Goal: Navigation & Orientation: Find specific page/section

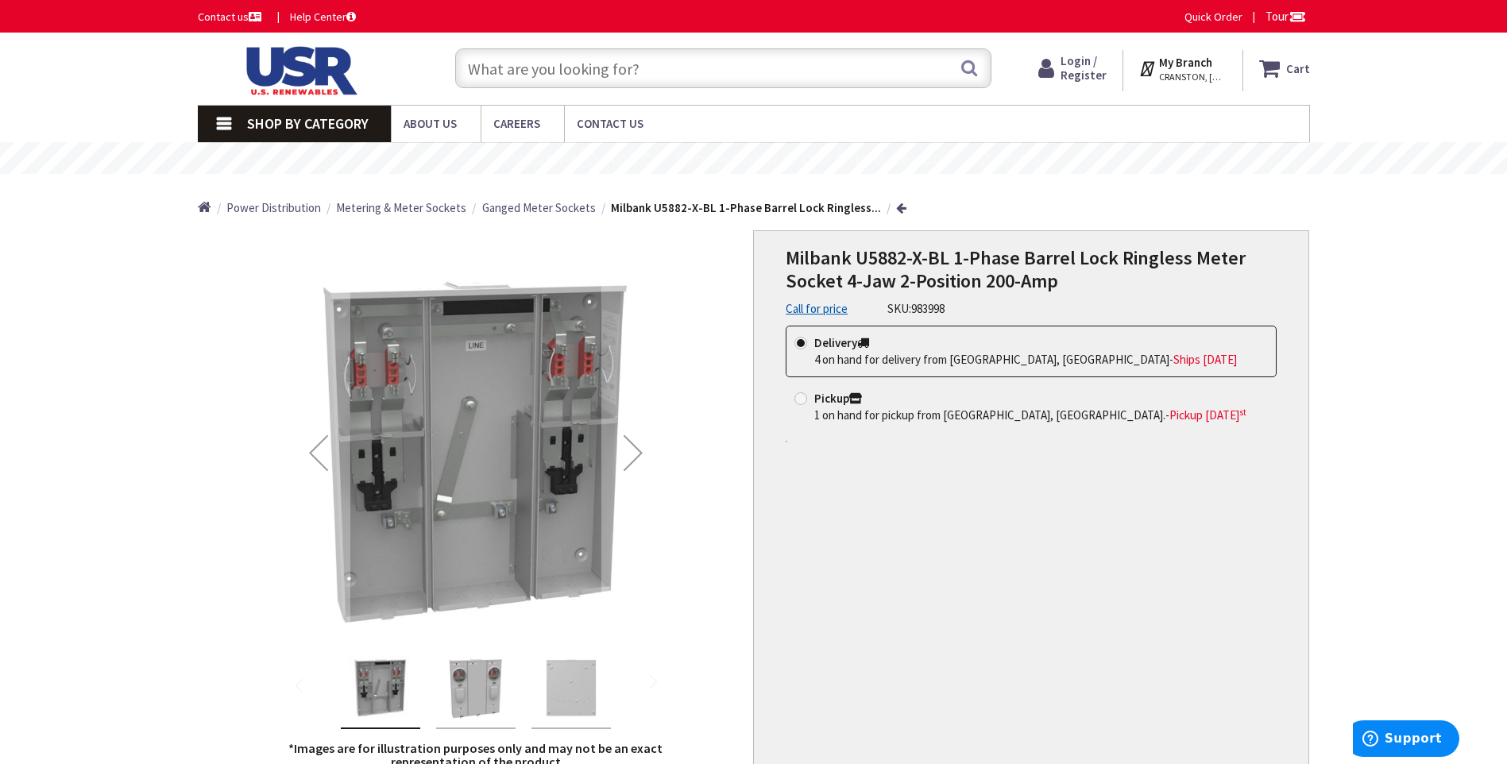
click at [528, 70] on input "text" at bounding box center [723, 68] width 536 height 40
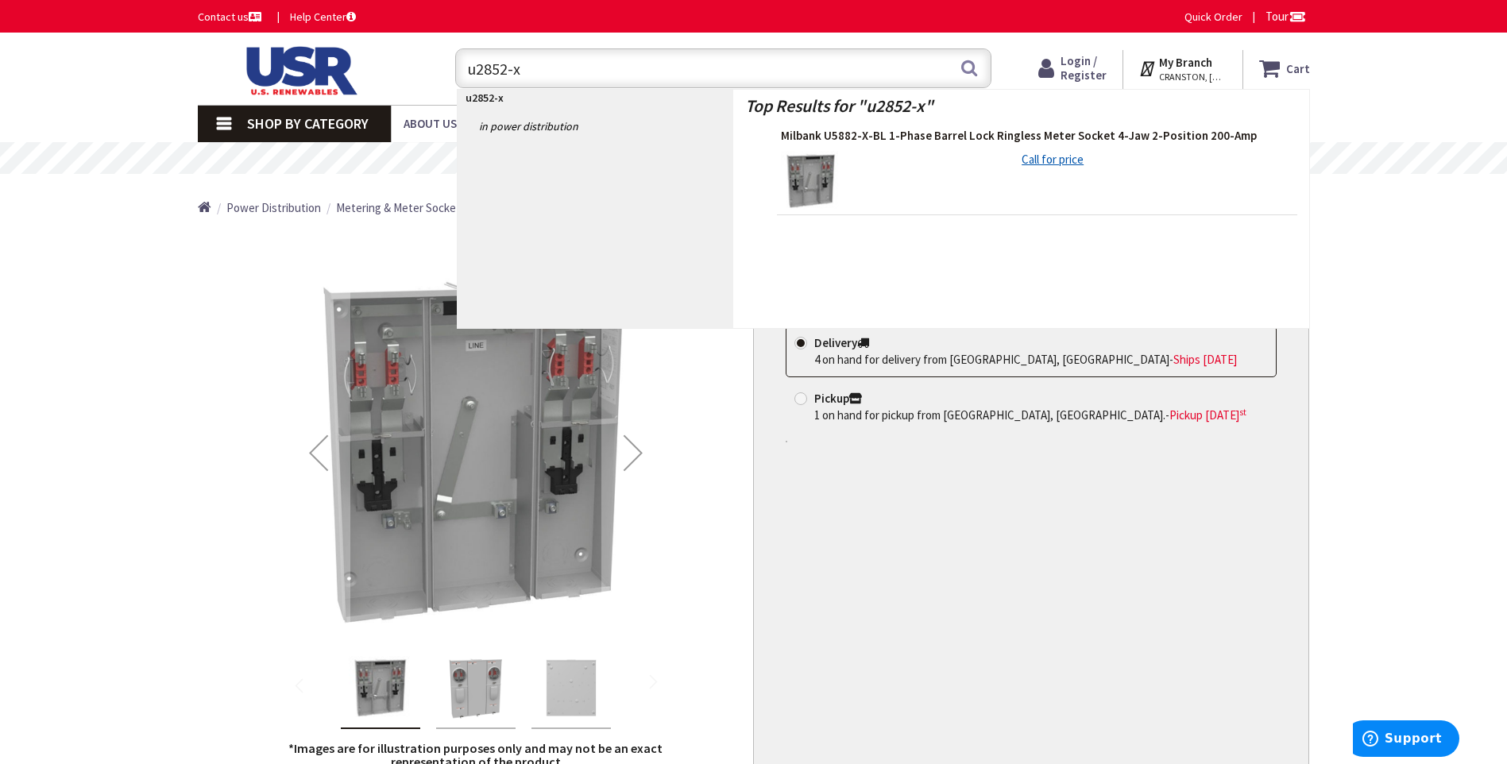
type input "u2852-x"
click at [980, 134] on span "Milbank U5882-X-BL 1-Phase Barrel Lock Ringless Meter Socket 4-Jaw 2-Position 2…" at bounding box center [1037, 136] width 512 height 16
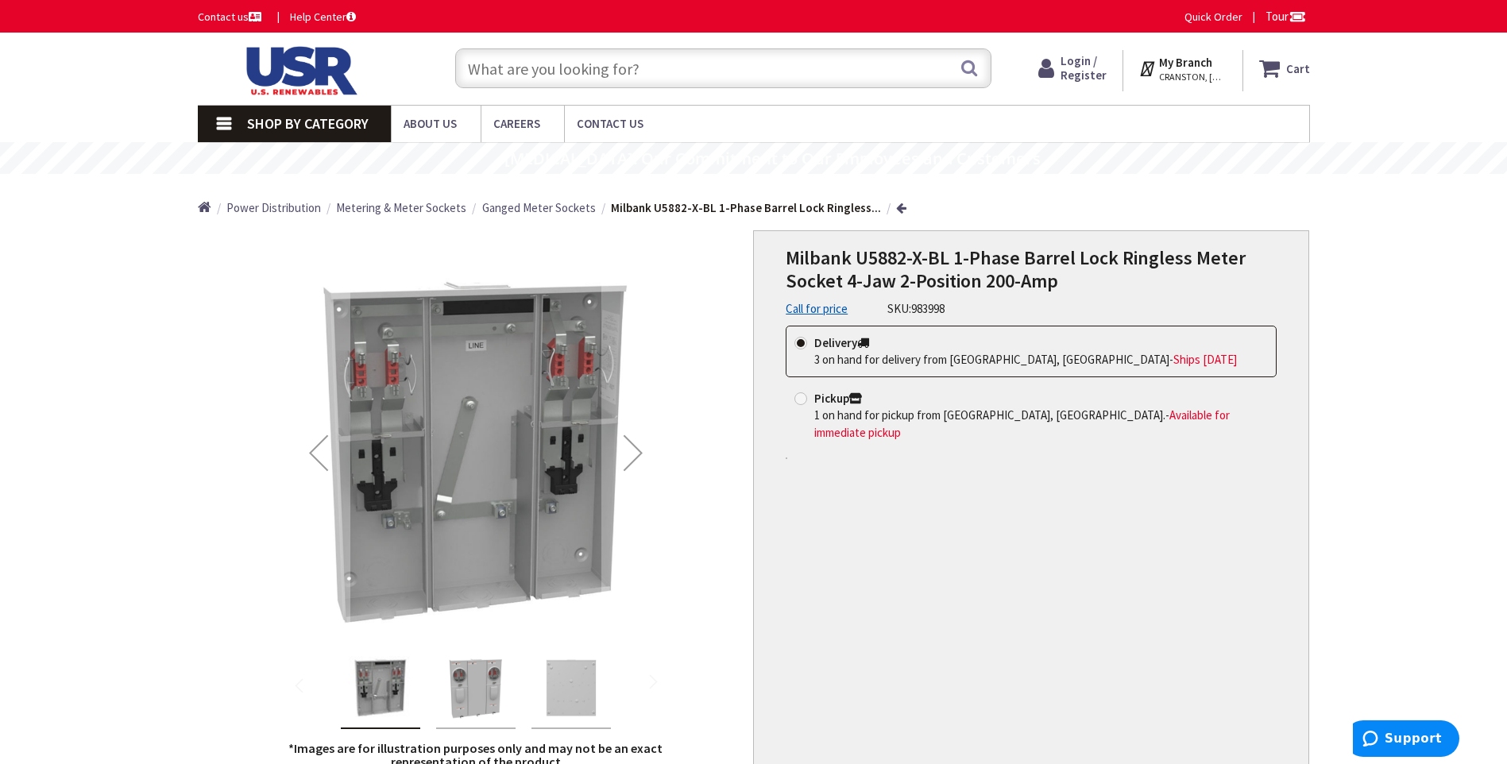
type input "[GEOGRAPHIC_DATA], [GEOGRAPHIC_DATA]"
click at [513, 73] on input "text" at bounding box center [723, 68] width 536 height 40
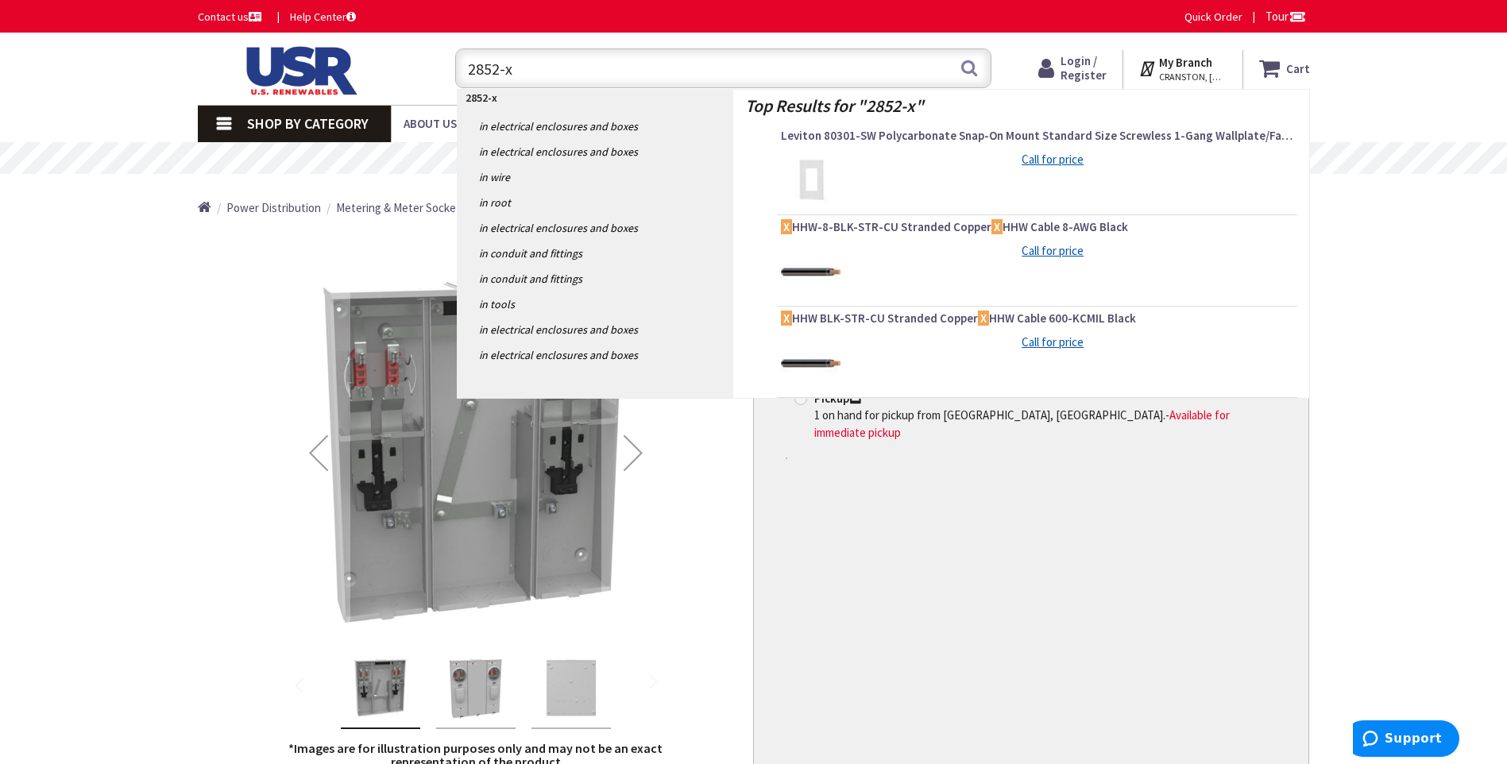
click at [467, 69] on input "2852-x" at bounding box center [723, 68] width 536 height 40
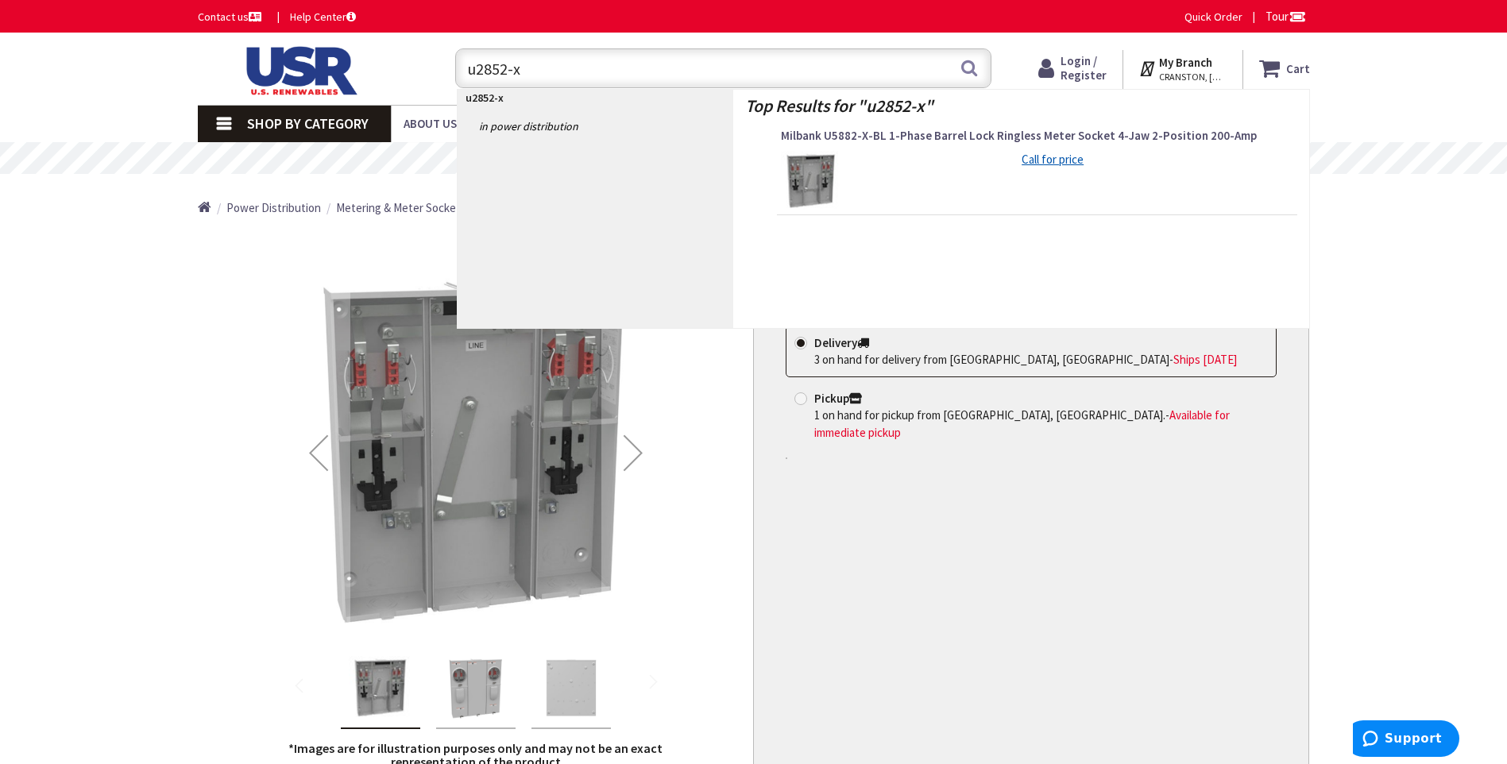
type input "u2852-x"
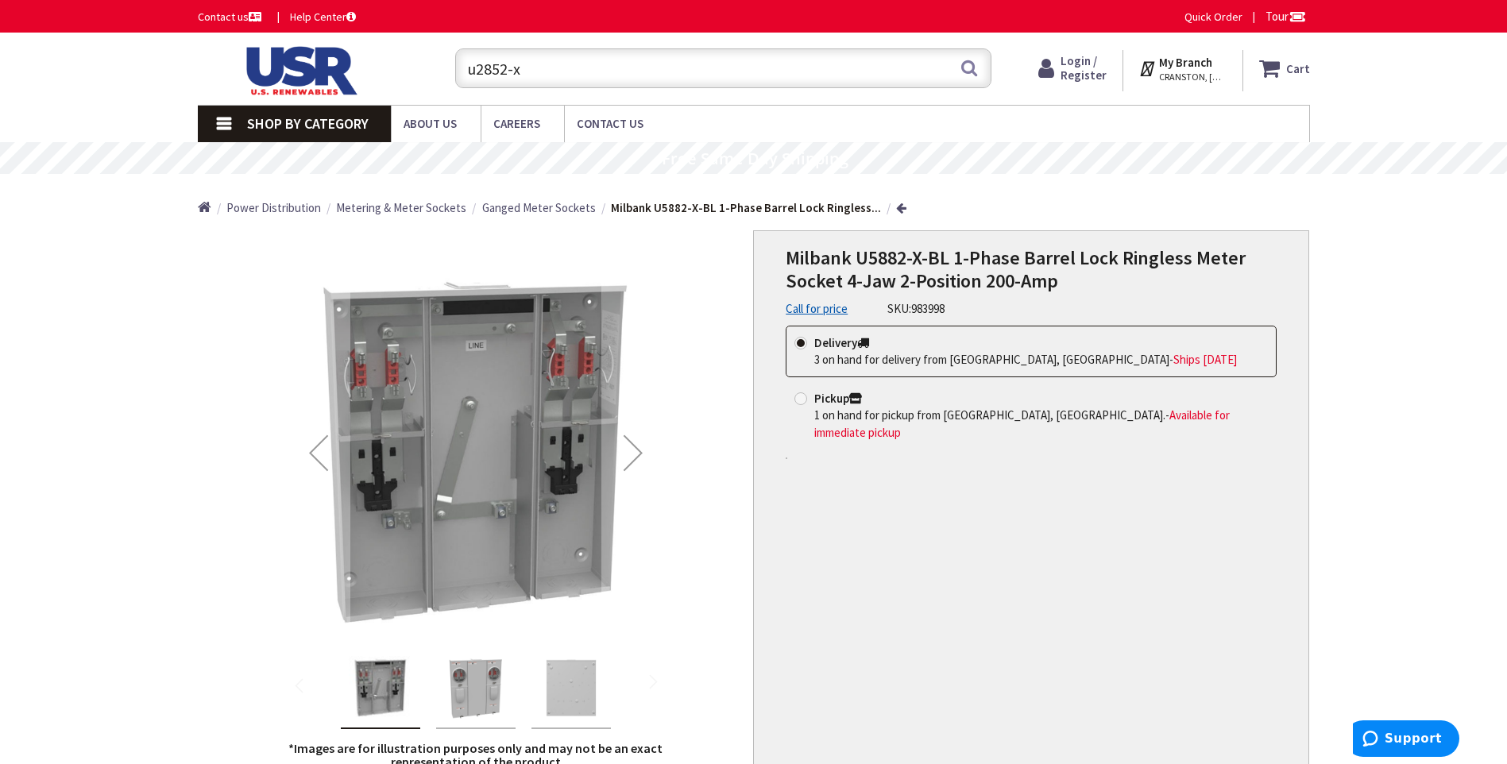
click at [280, 206] on span "Power Distribution" at bounding box center [273, 207] width 95 height 15
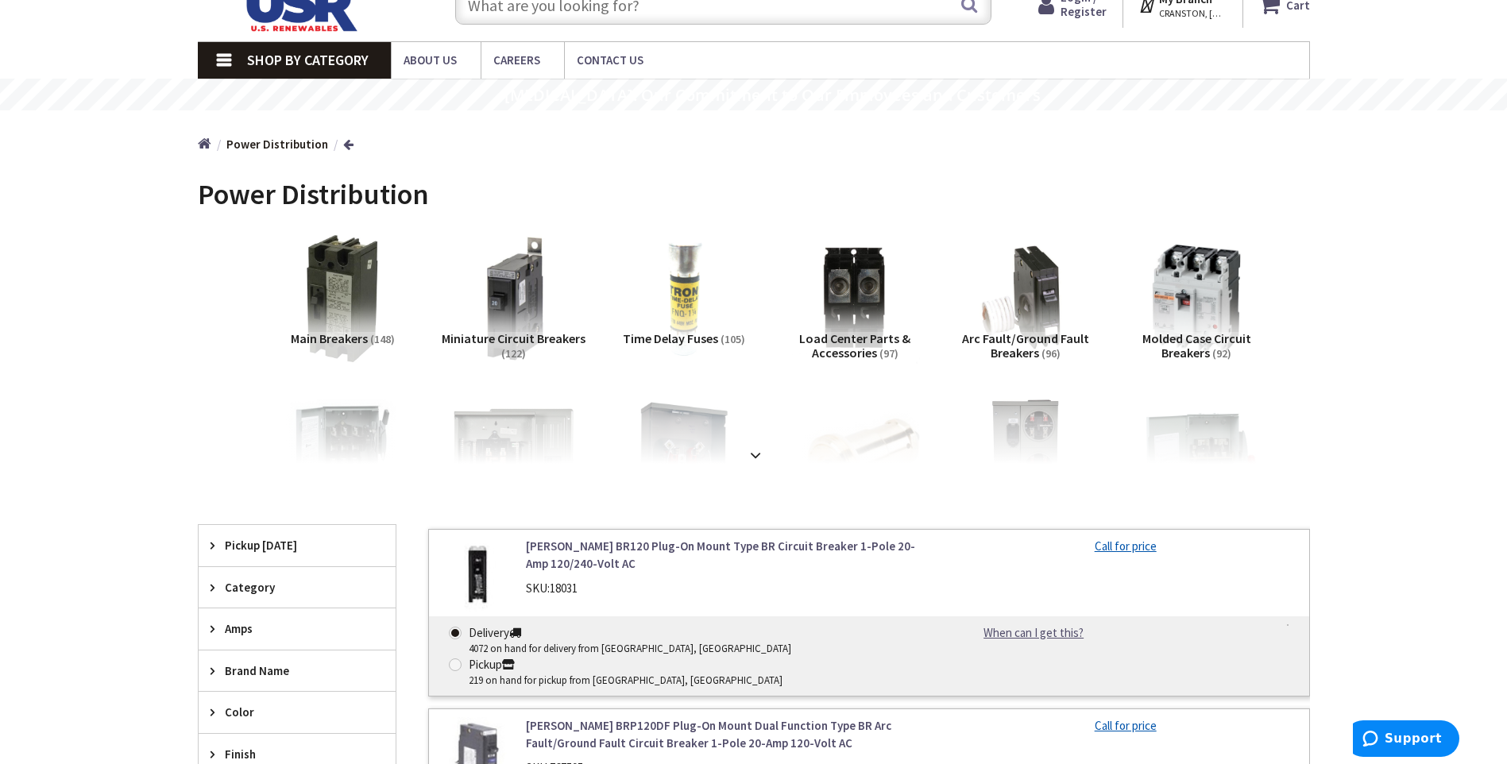
scroll to position [159, 0]
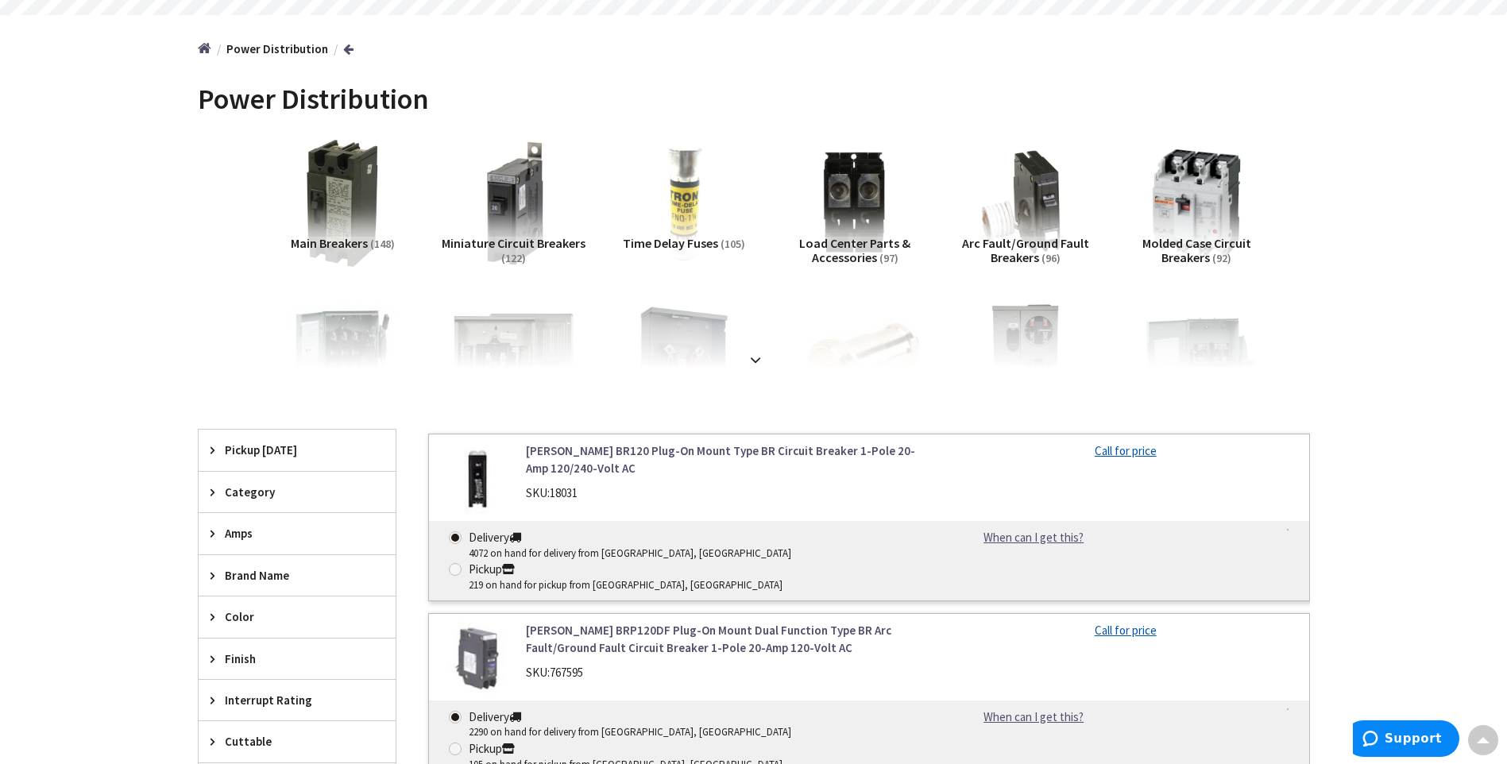
click at [1349, 257] on main "Back Power Distribution View Subcategories Main Breakers (148) Miniature Circui…" at bounding box center [754, 718] width 1192 height 1292
click at [752, 355] on strong at bounding box center [755, 359] width 19 height 17
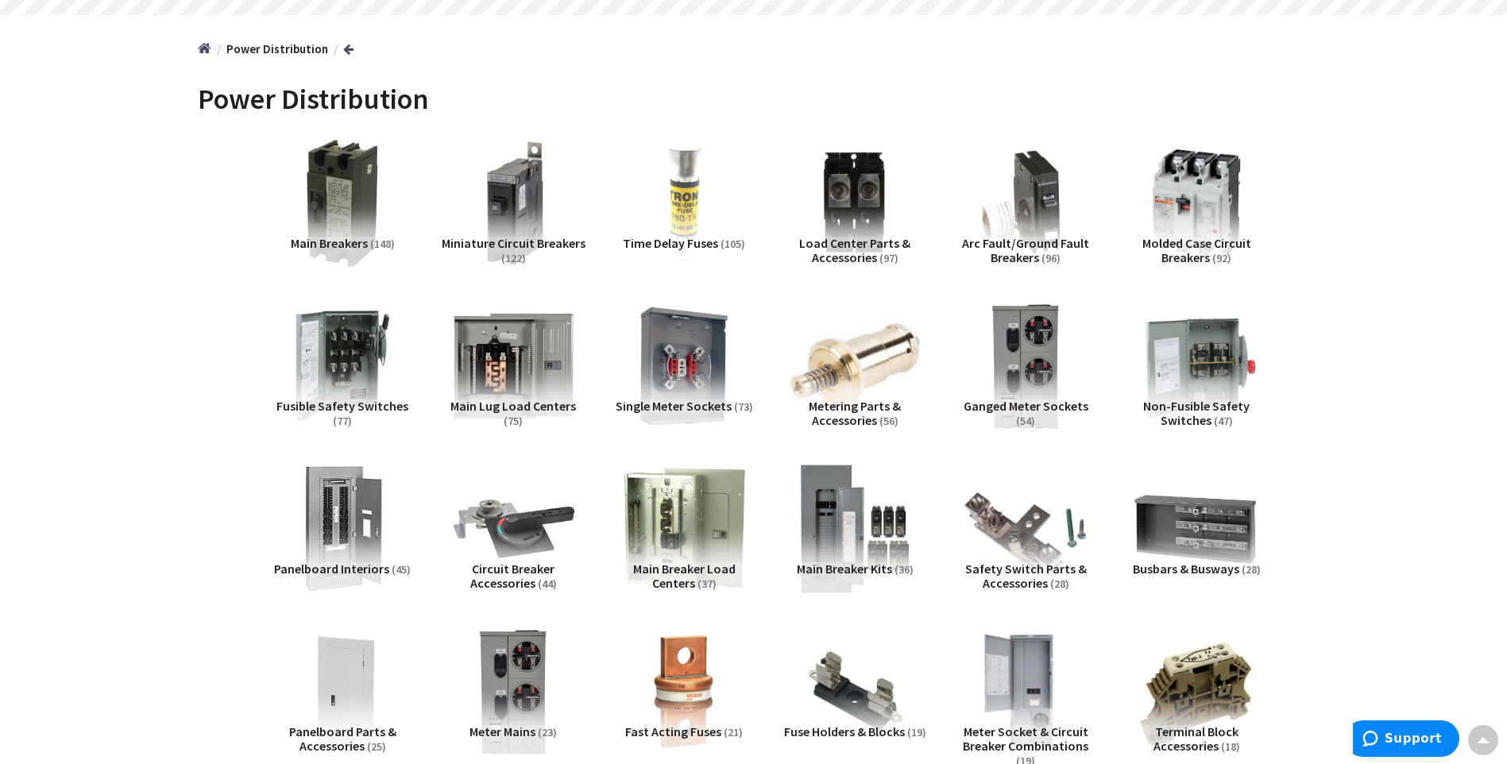
click at [1027, 404] on span "Ganged Meter Sockets" at bounding box center [1026, 406] width 125 height 16
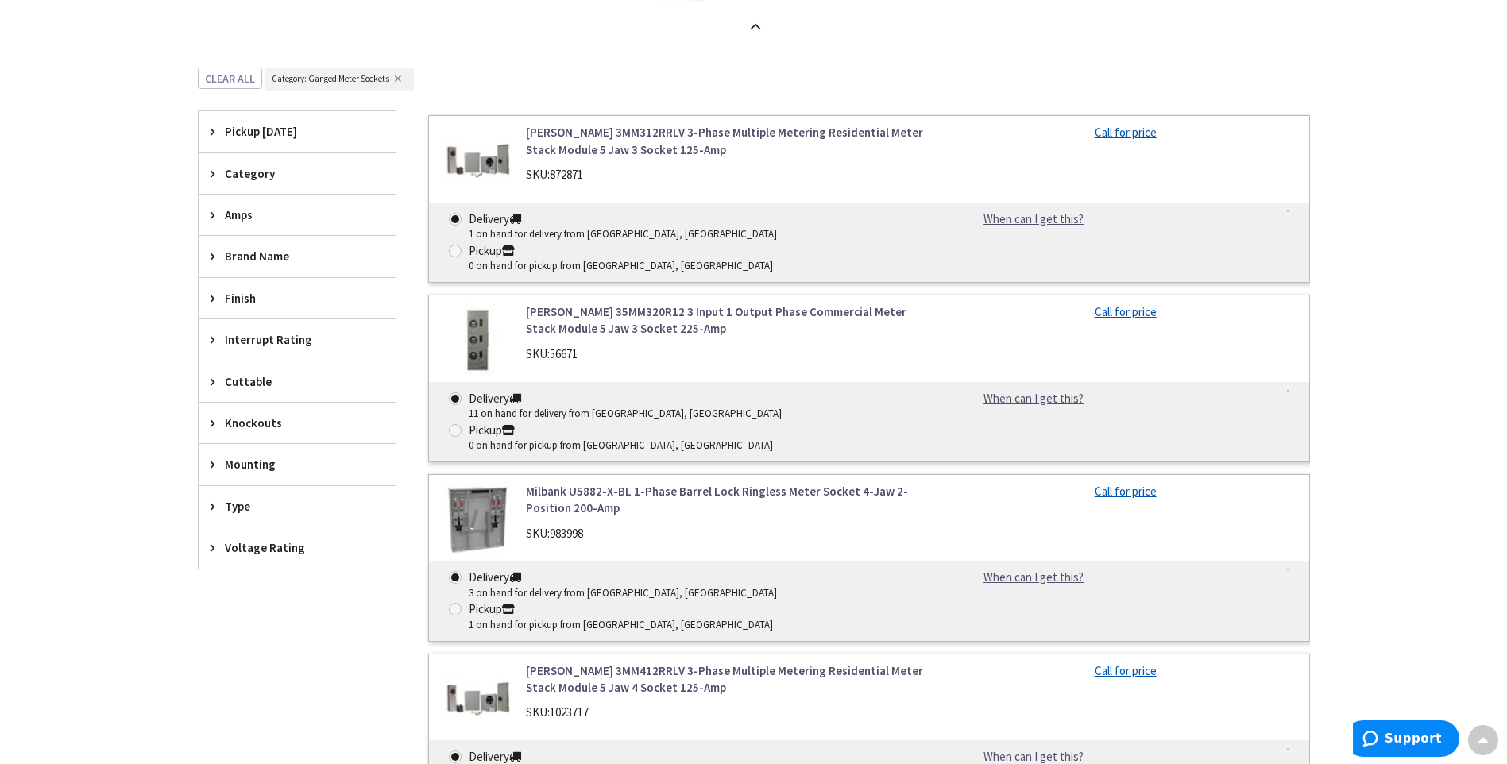
scroll to position [1799, 0]
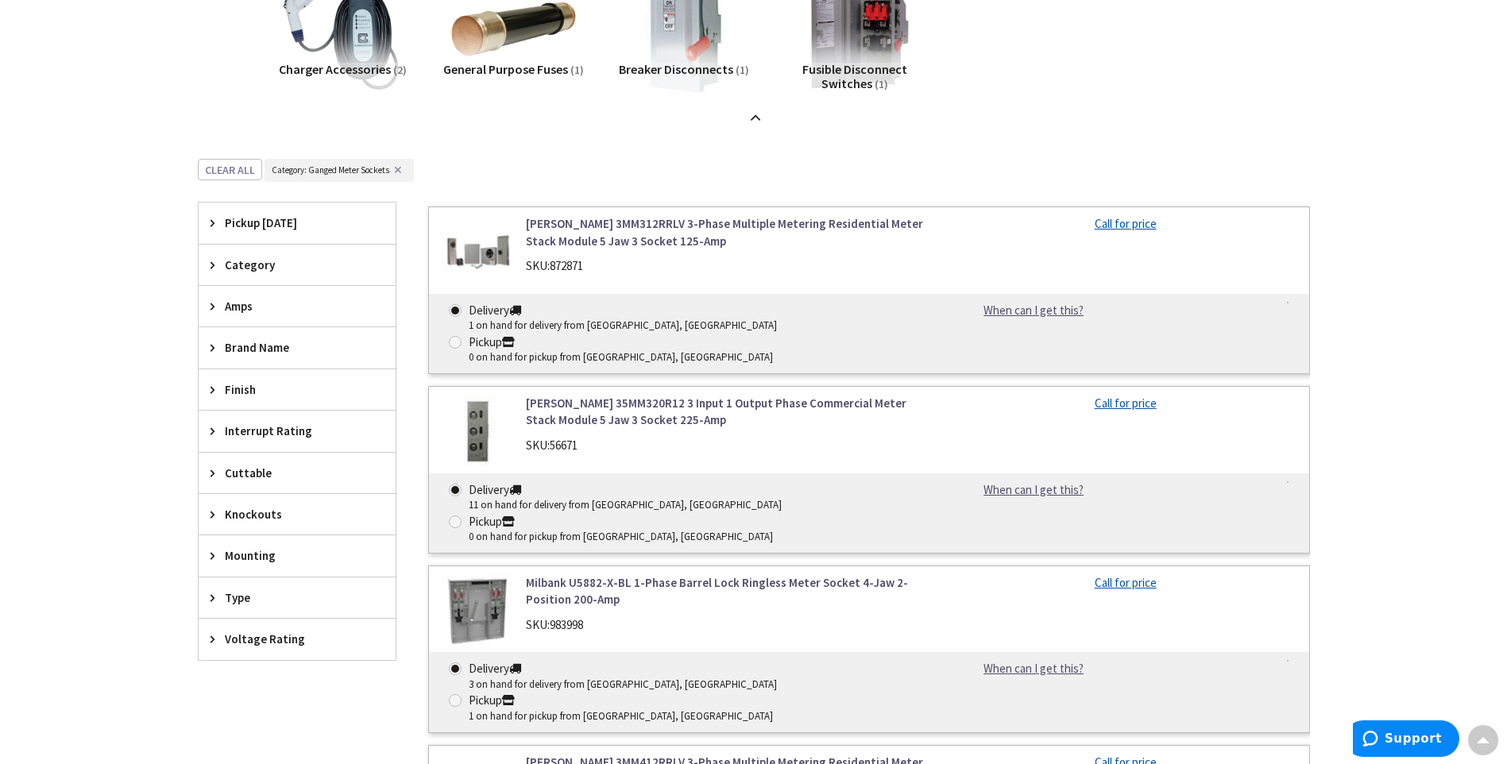
click at [261, 342] on span "Brand Name" at bounding box center [290, 347] width 130 height 17
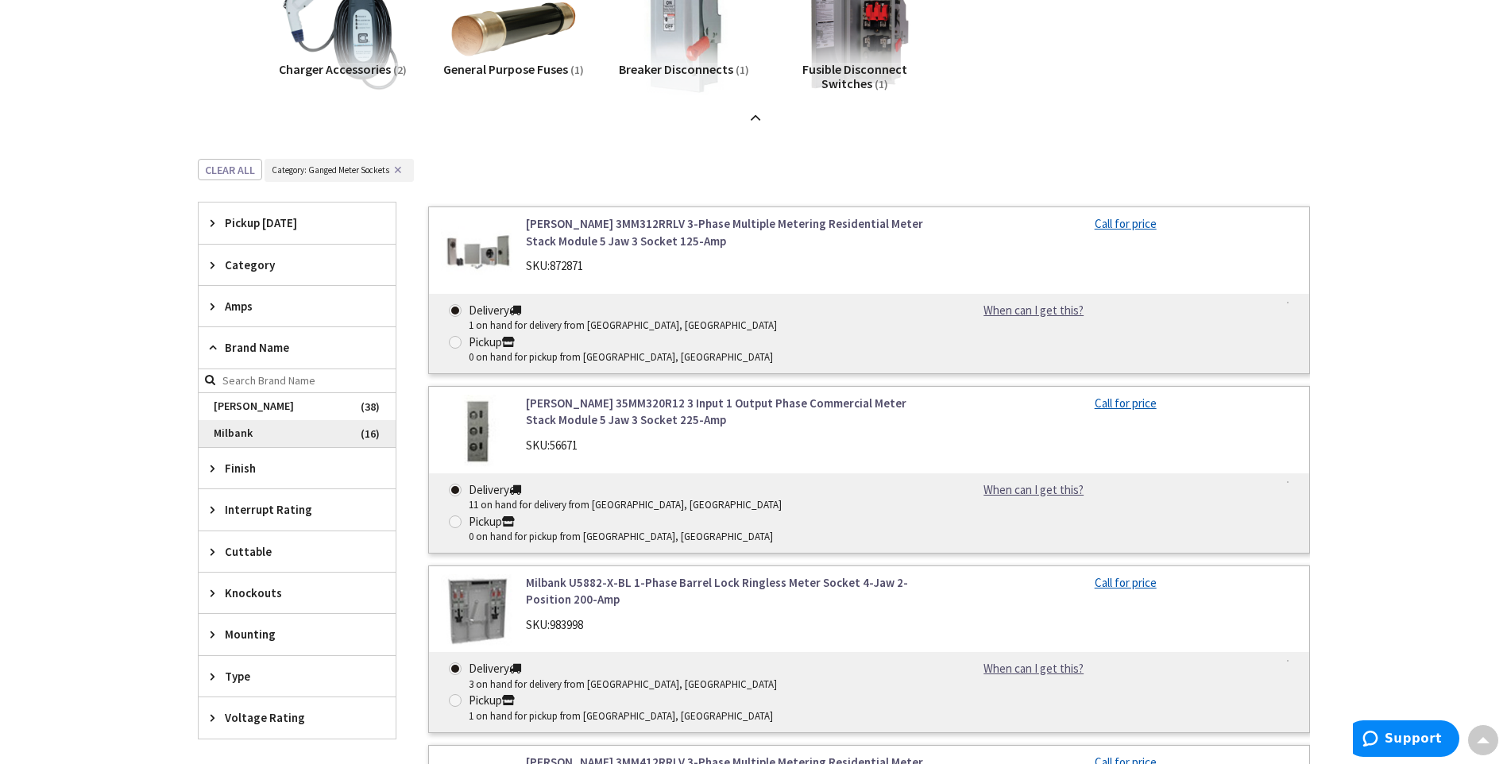
click at [225, 431] on span "Milbank" at bounding box center [297, 433] width 197 height 27
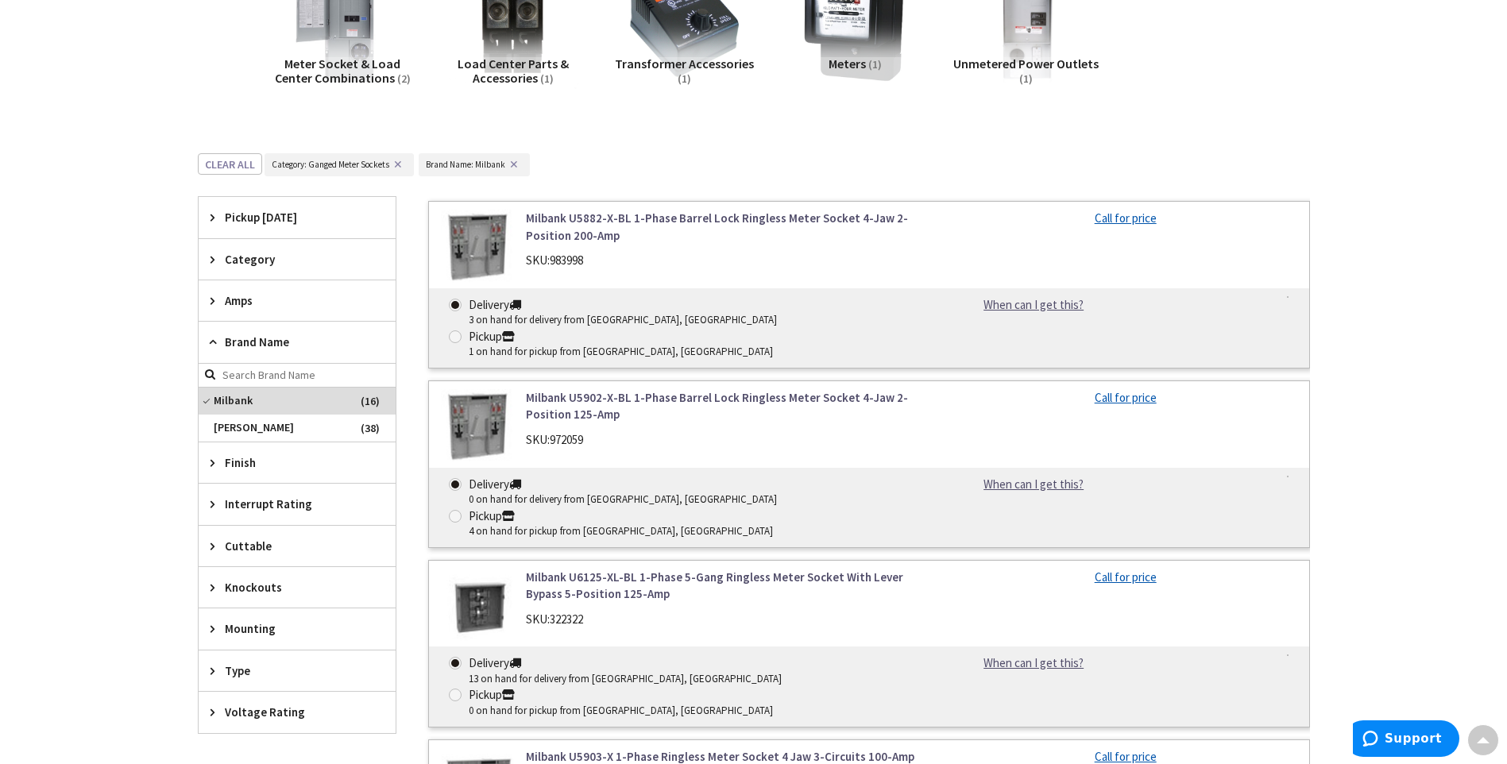
scroll to position [466, 0]
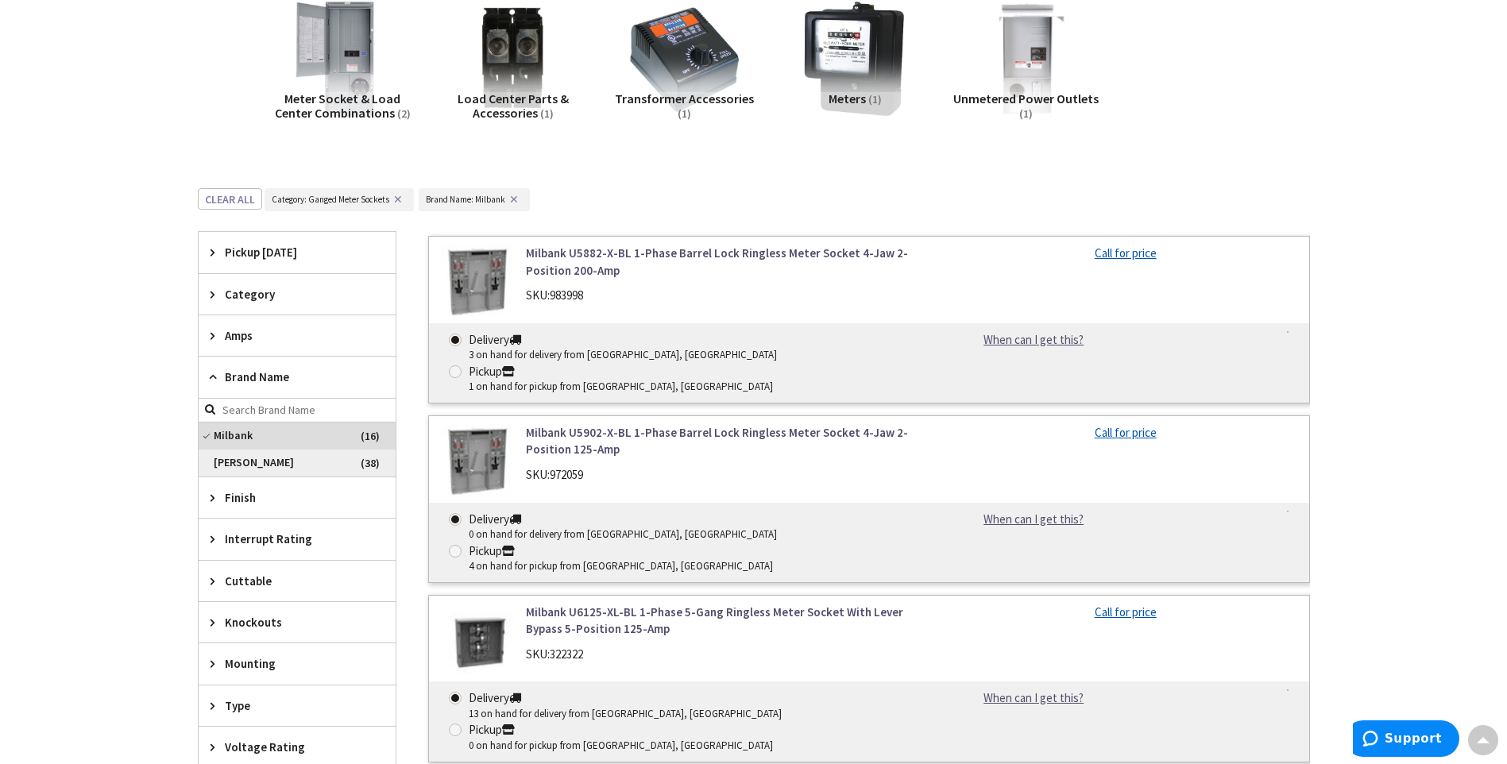
click at [214, 457] on span "[PERSON_NAME]" at bounding box center [297, 463] width 197 height 27
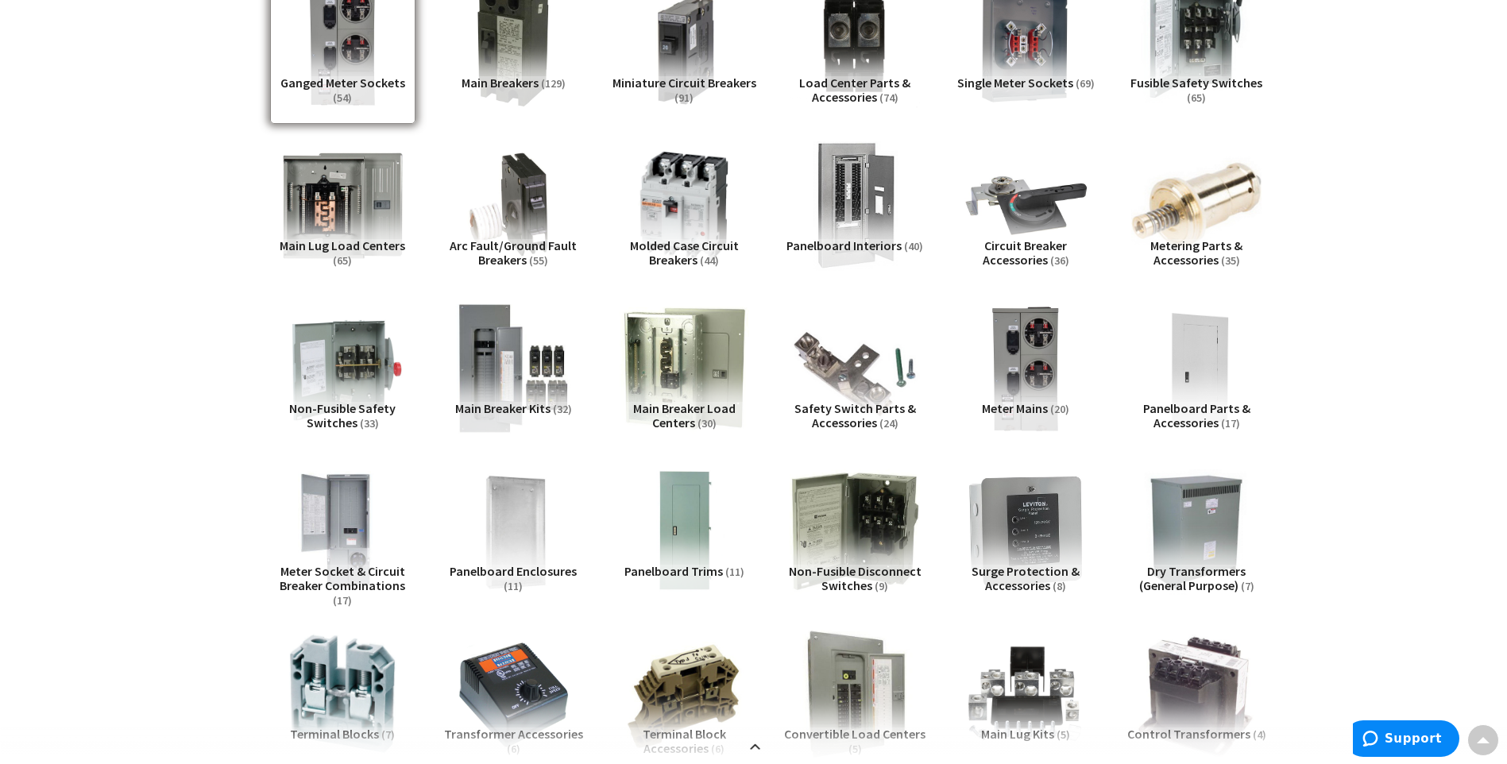
scroll to position [228, 0]
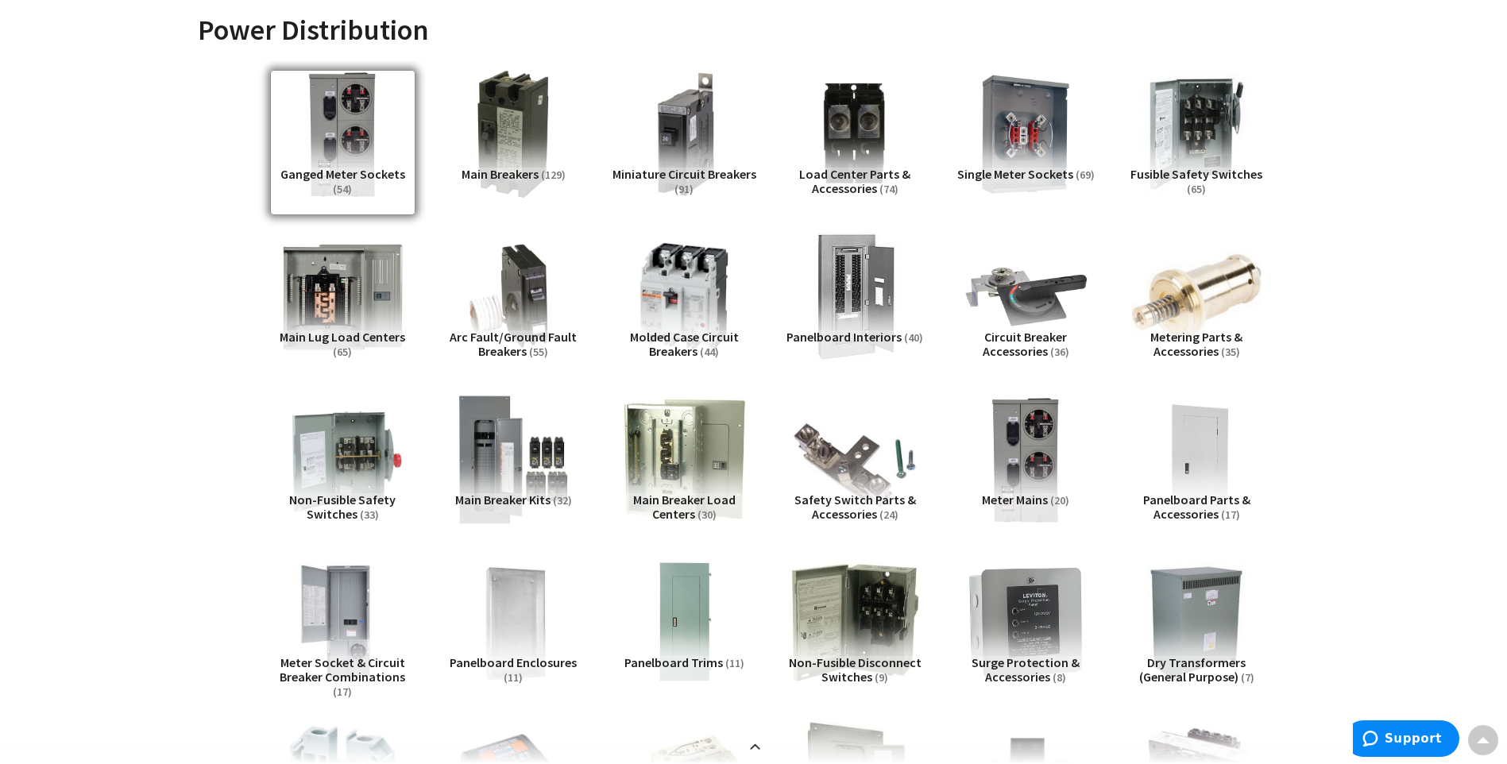
click at [325, 173] on div "Ganged Meter Sockets (54)" at bounding box center [342, 142] width 145 height 145
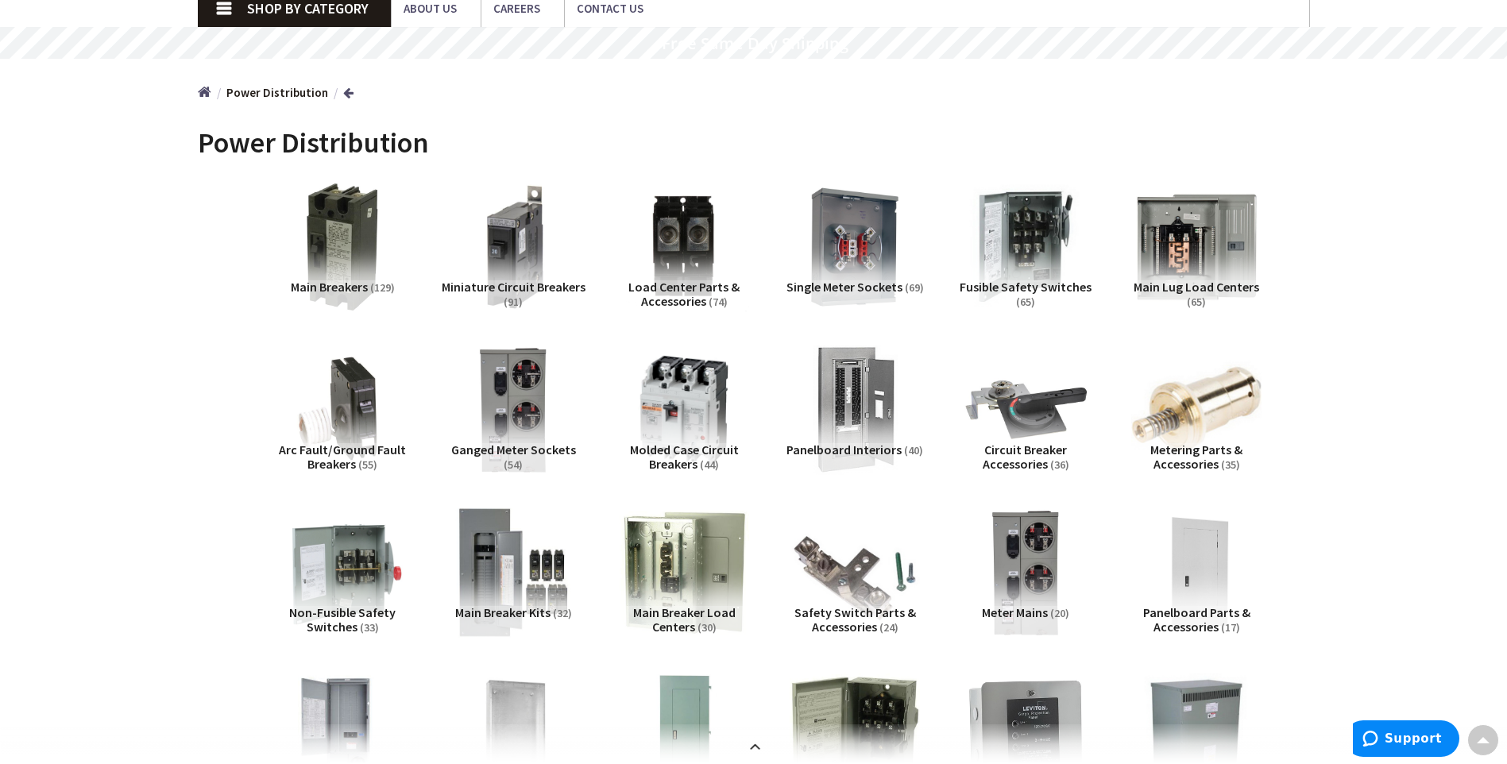
scroll to position [0, 0]
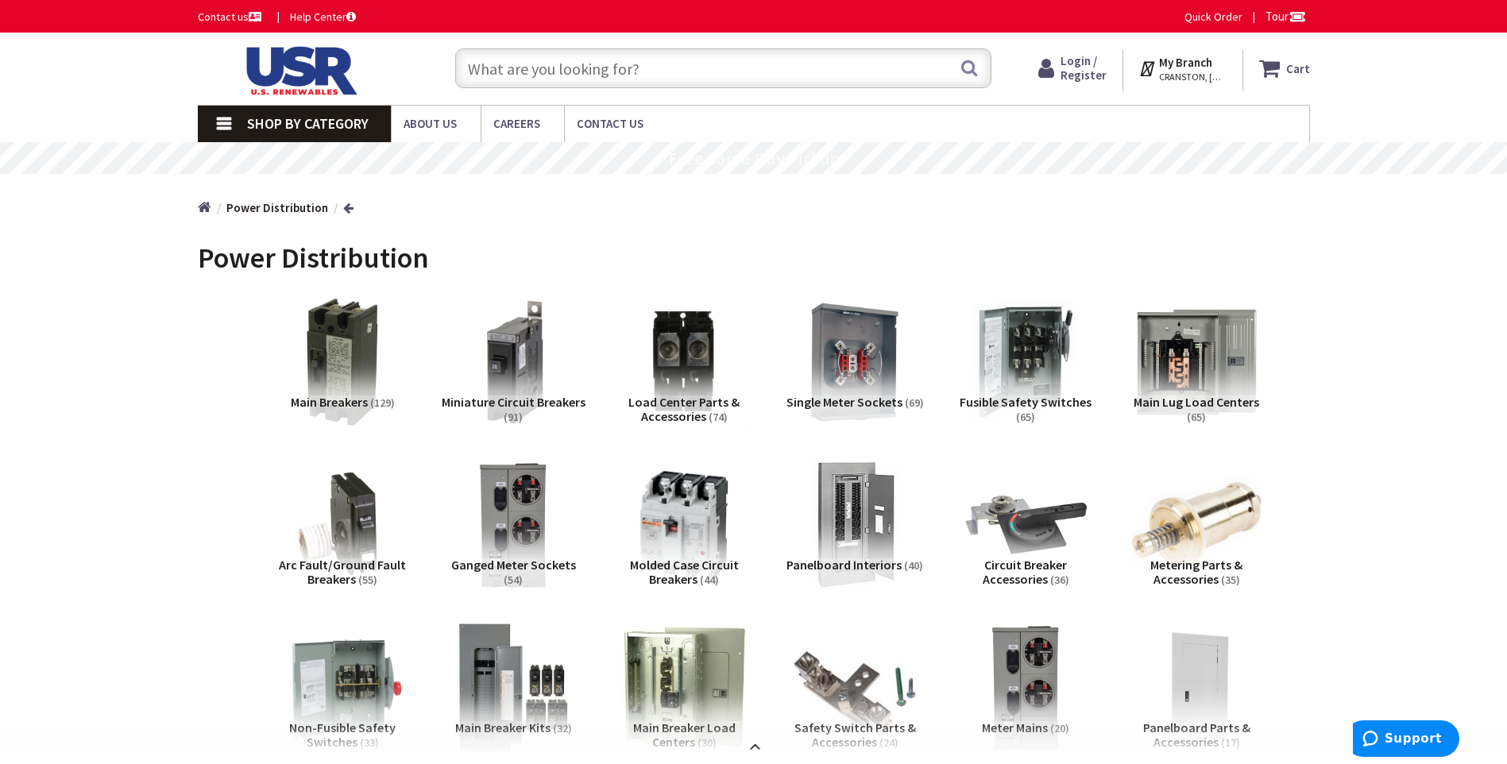
click at [289, 208] on strong "Power Distribution" at bounding box center [277, 207] width 102 height 15
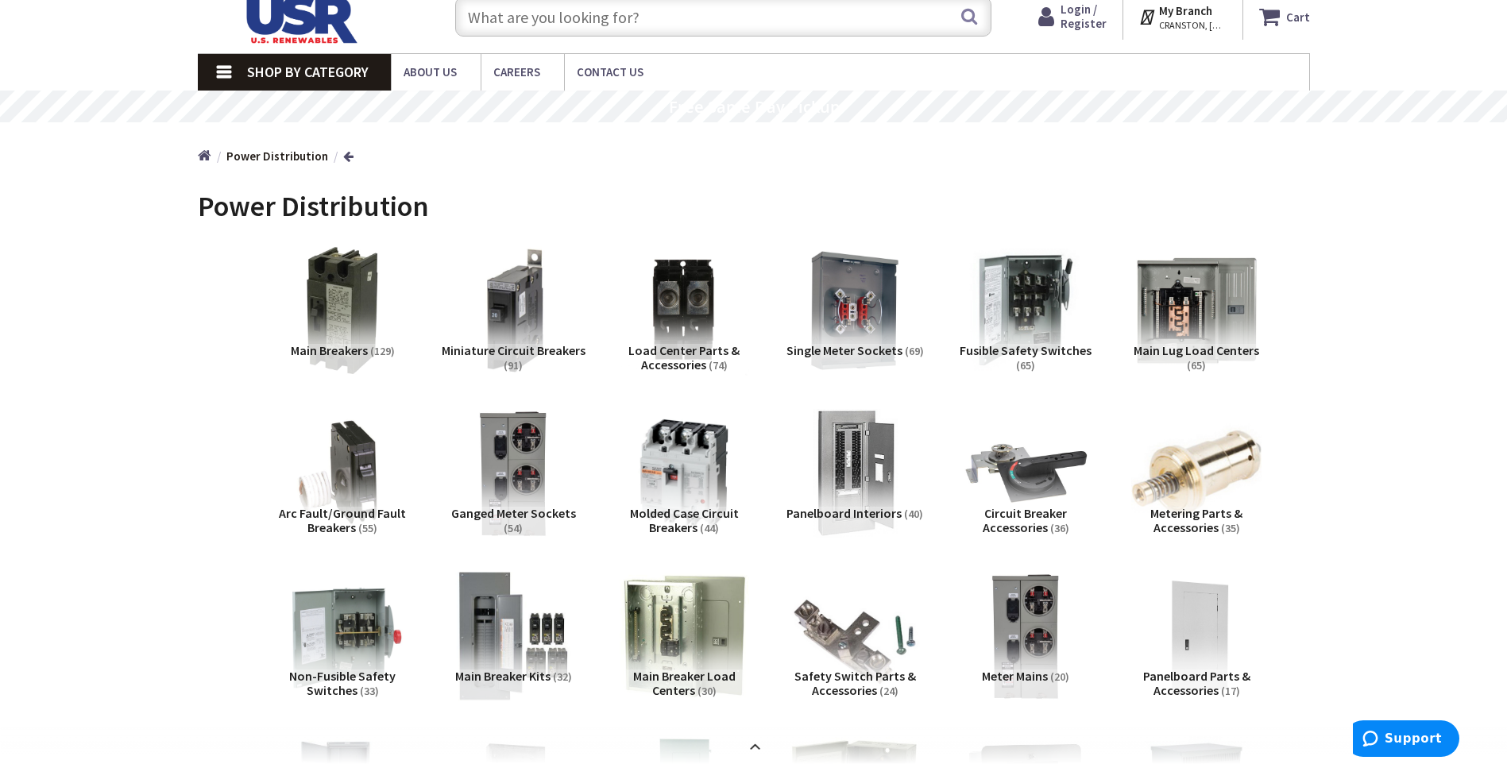
scroll to position [79, 0]
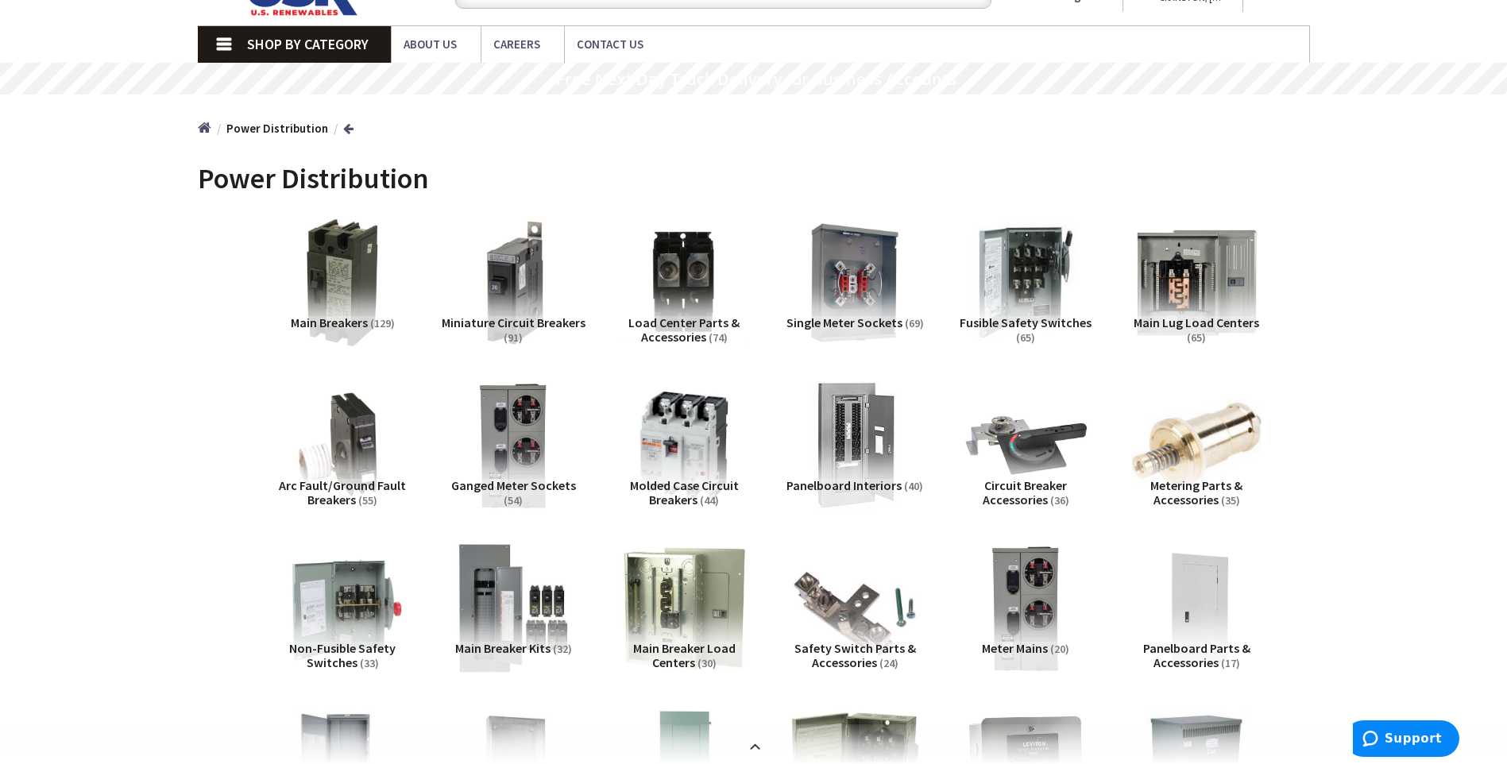
click at [536, 483] on span "Ganged Meter Sockets" at bounding box center [513, 486] width 125 height 16
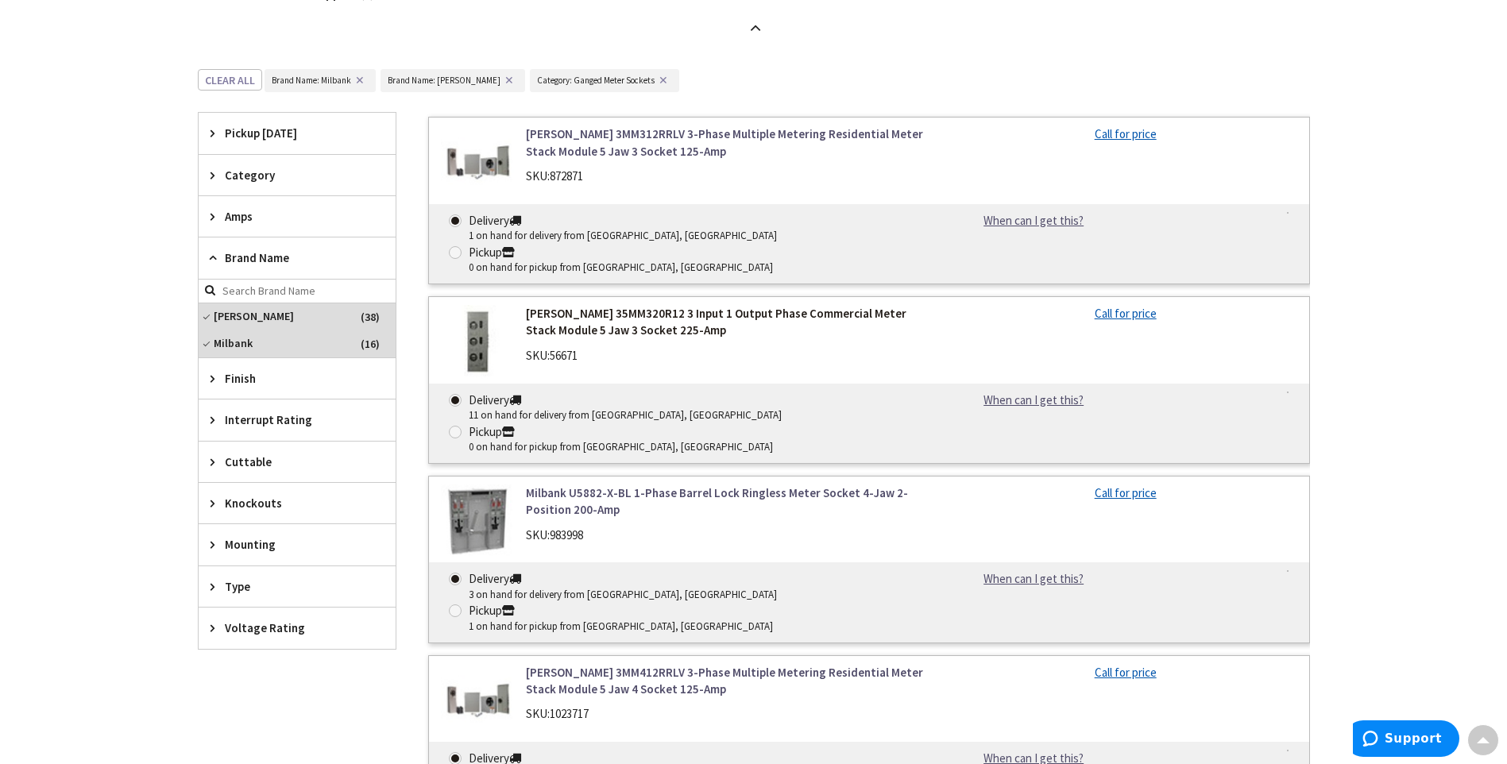
scroll to position [1310, 0]
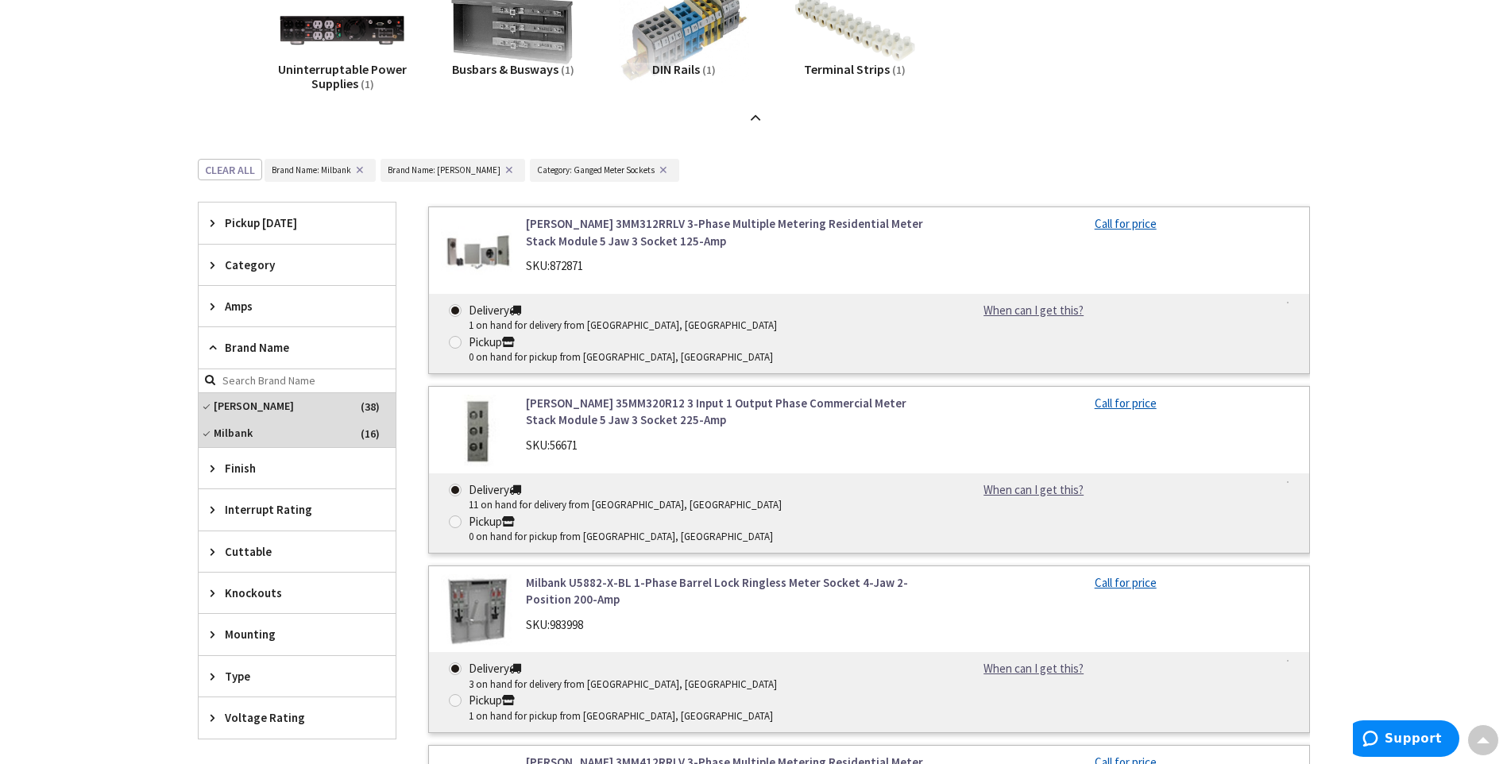
click at [267, 594] on span "Knockouts" at bounding box center [290, 593] width 130 height 17
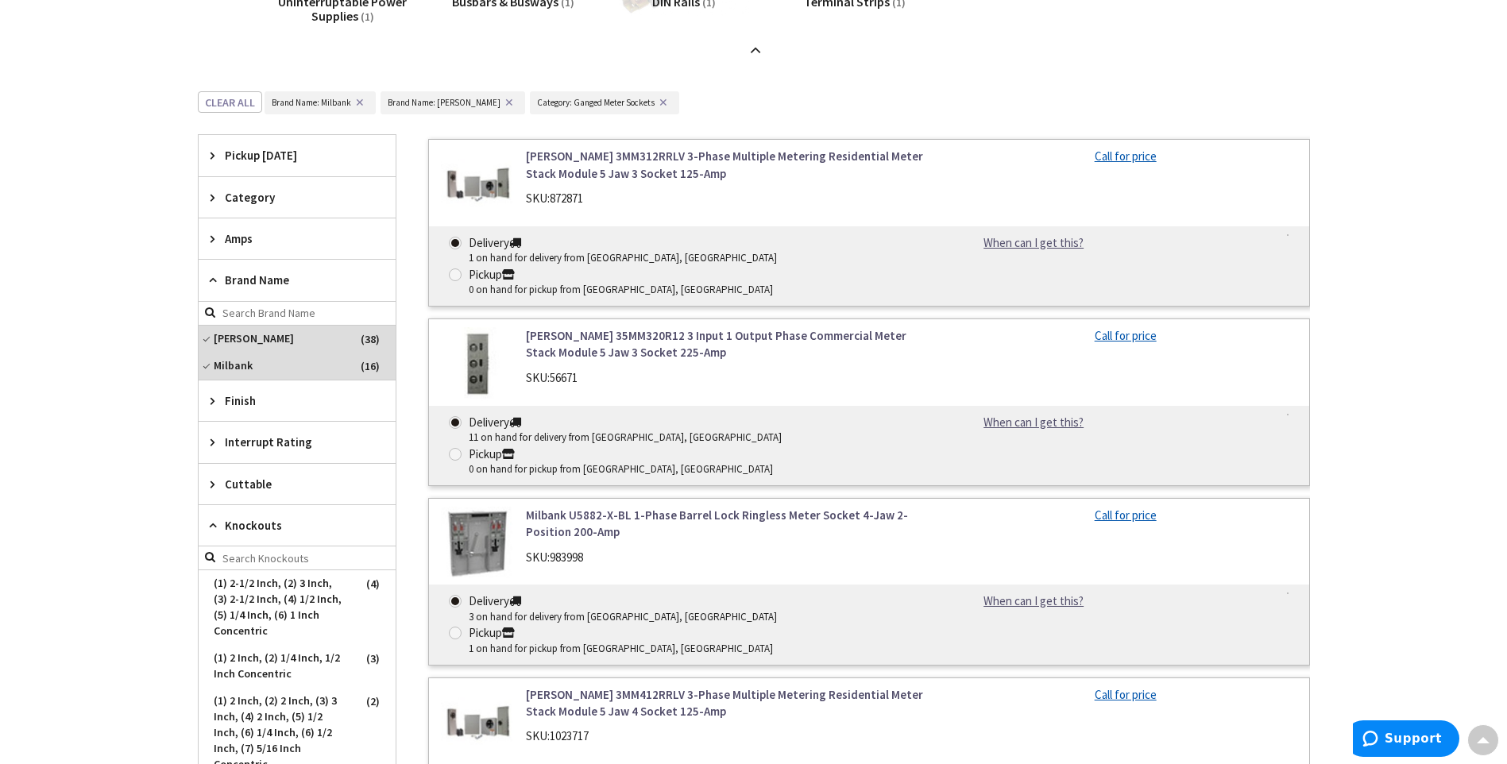
scroll to position [1469, 0]
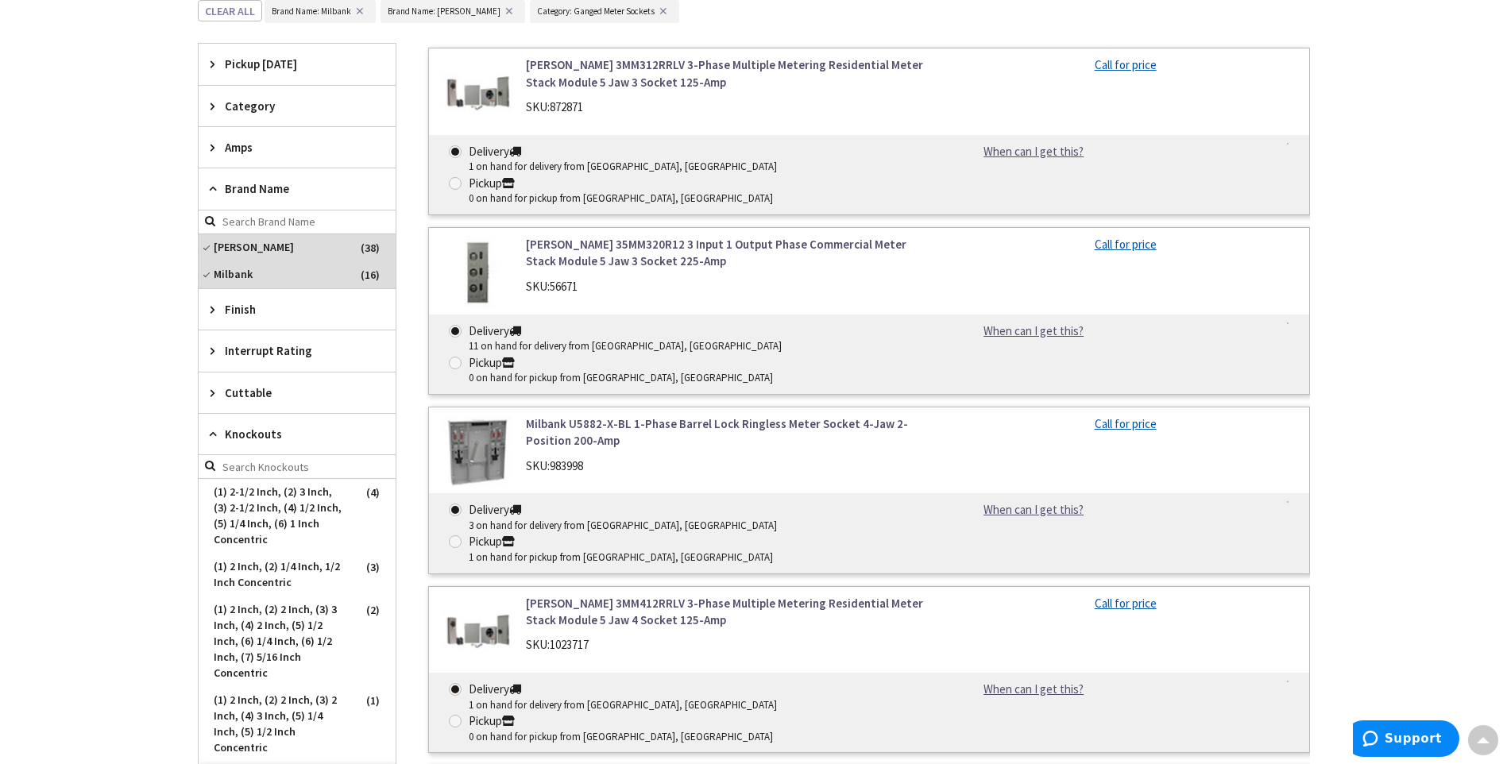
click at [233, 431] on span "Knockouts" at bounding box center [290, 434] width 130 height 17
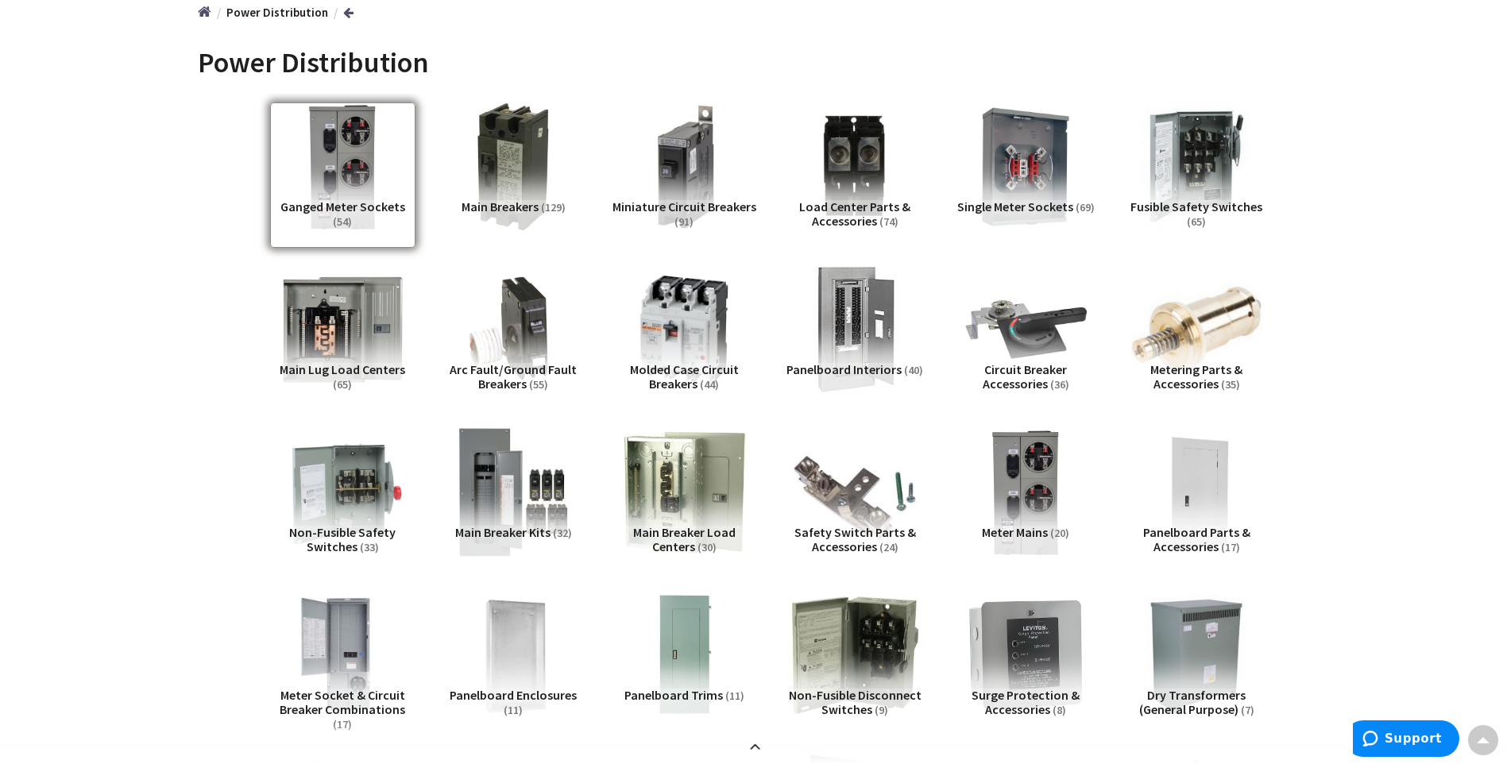
scroll to position [0, 0]
